Goal: Register for event/course: Sign up to attend an event or enroll in a course

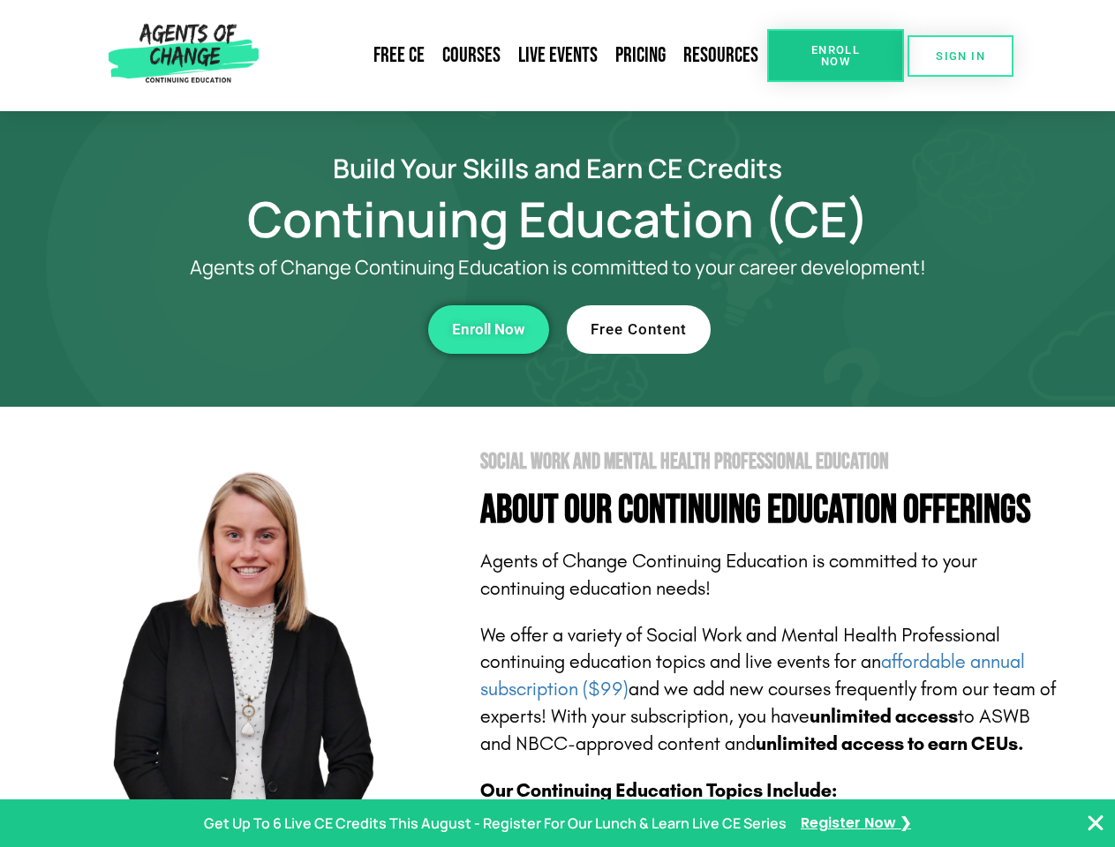
click at [557, 424] on section "Social Work and Mental Health Professional Education About Our Continuing Educa…" at bounding box center [557, 777] width 1115 height 741
click at [835, 56] on span "Enroll Now" at bounding box center [835, 55] width 80 height 23
click at [960, 56] on span "SIGN IN" at bounding box center [959, 55] width 49 height 11
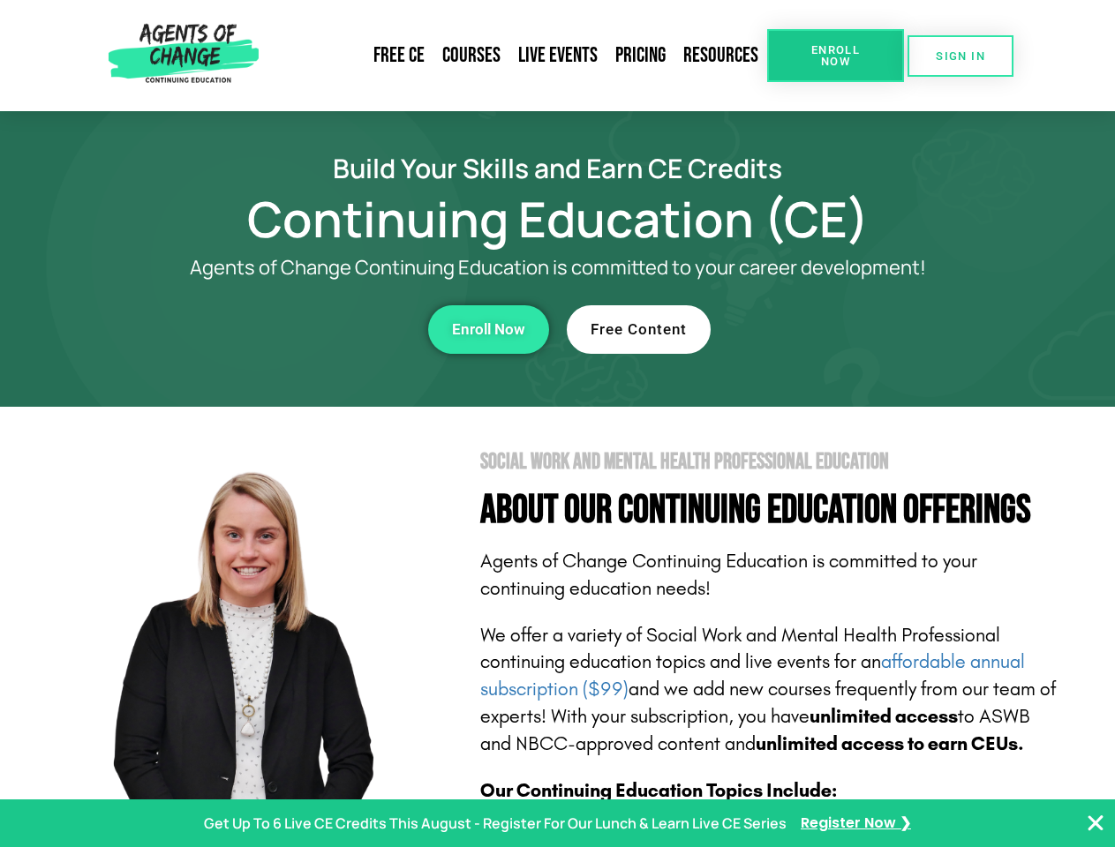
click at [306, 329] on div "Enroll Now" at bounding box center [306, 329] width 485 height 49
click at [488, 329] on span "Enroll Now" at bounding box center [488, 329] width 73 height 15
click at [809, 329] on div "Free Content" at bounding box center [809, 329] width 485 height 49
